Goal: Check status: Check status

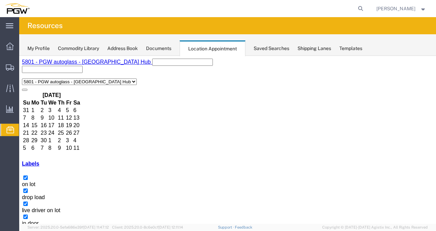
copy h3 "CSLU6319050"
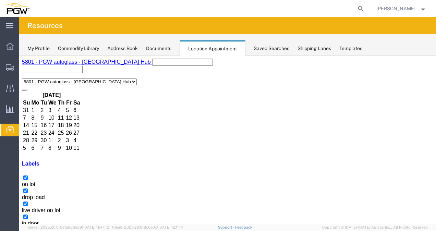
copy h3 "FSCU8748549"
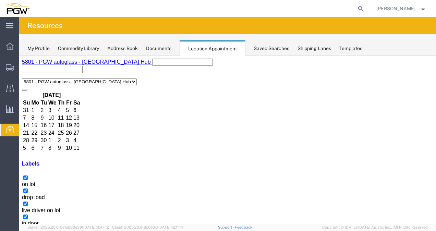
copy h3 "CSLU6319050"
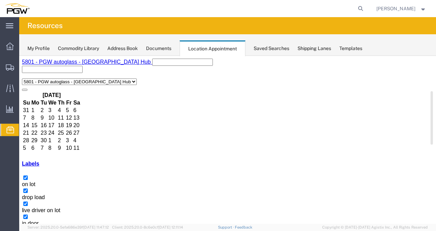
copy h3 "CSLU6319050"
